Goal: Task Accomplishment & Management: Manage account settings

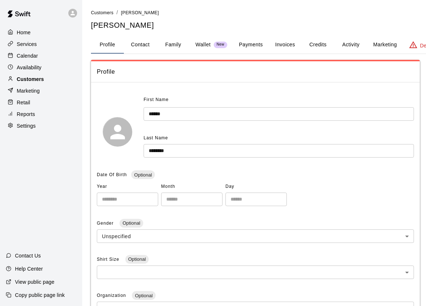
click at [55, 80] on div "Customers" at bounding box center [41, 79] width 70 height 11
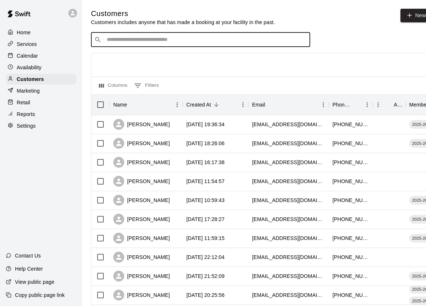
click at [141, 38] on input "Search customers by name or email" at bounding box center [205, 39] width 202 height 7
type input "******"
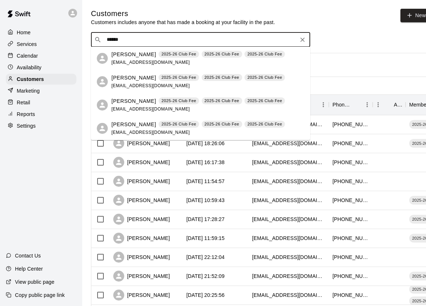
click at [128, 61] on span "[EMAIL_ADDRESS][DOMAIN_NAME]" at bounding box center [150, 62] width 79 height 5
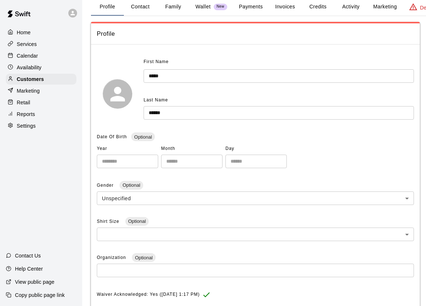
scroll to position [32, 0]
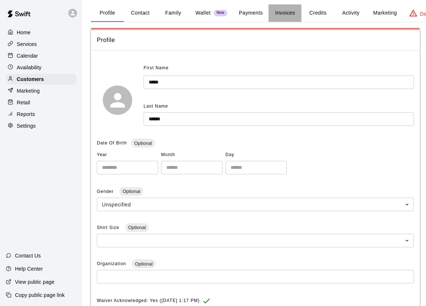
click at [284, 16] on button "Invoices" at bounding box center [284, 13] width 33 height 18
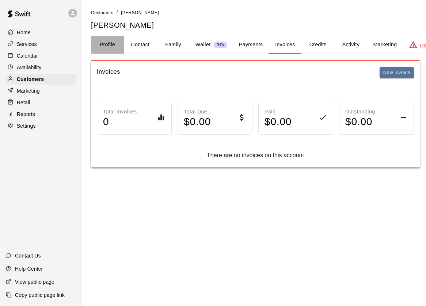
click at [113, 42] on button "Profile" at bounding box center [107, 45] width 33 height 18
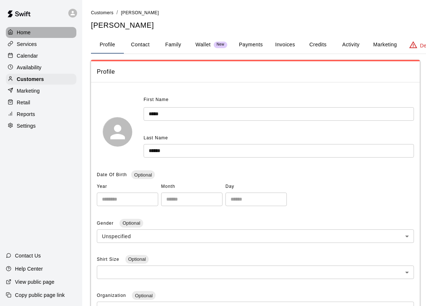
click at [50, 34] on div "Home" at bounding box center [41, 32] width 70 height 11
